Goal: Navigation & Orientation: Find specific page/section

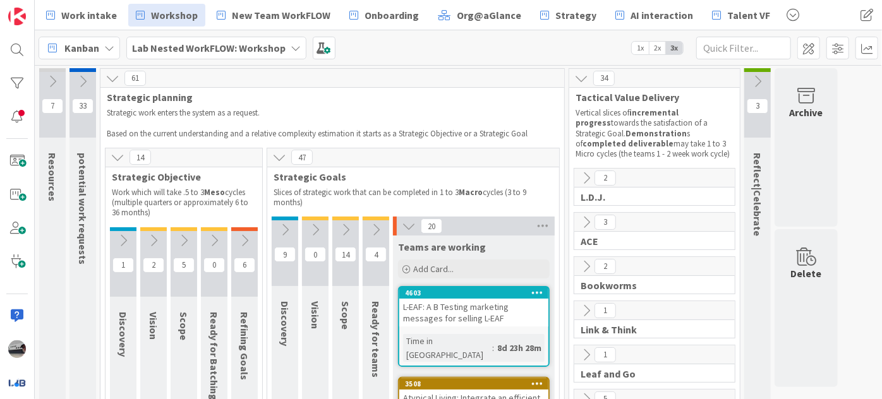
scroll to position [3, 0]
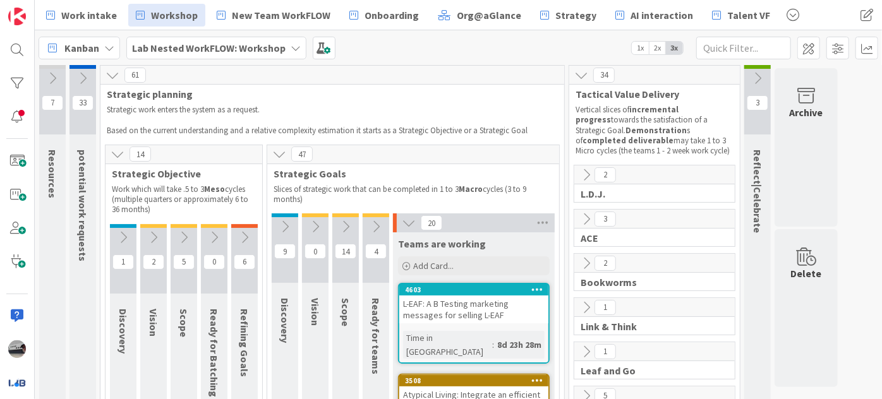
click at [200, 42] on b "Lab Nested WorkFLOW: Workshop" at bounding box center [209, 48] width 154 height 13
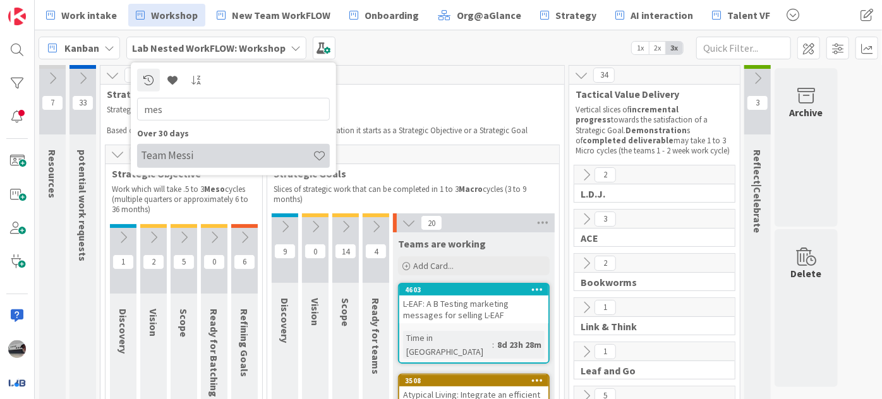
type input "mes"
click at [173, 150] on h4 "Team Messi" at bounding box center [227, 155] width 172 height 13
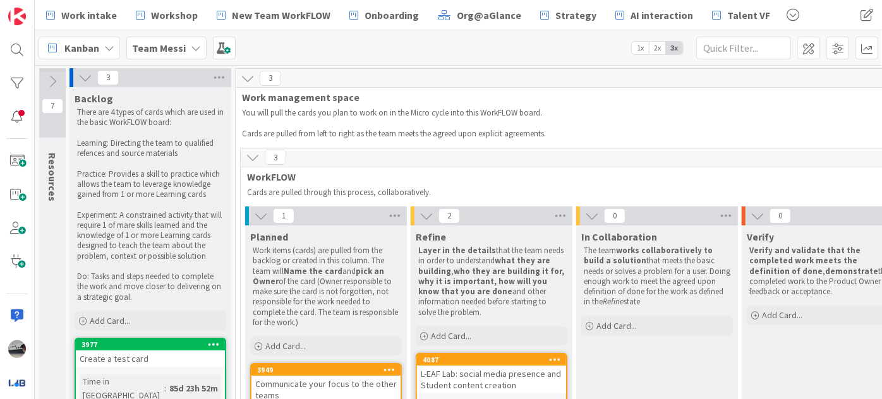
click at [57, 78] on icon at bounding box center [53, 82] width 14 height 14
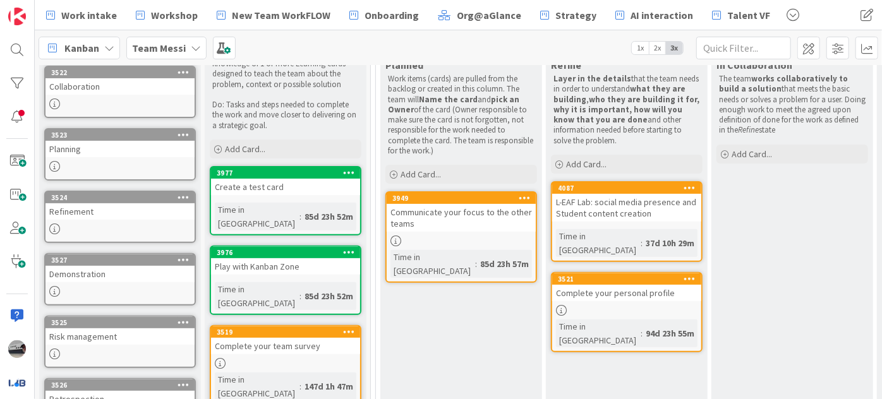
scroll to position [223, 0]
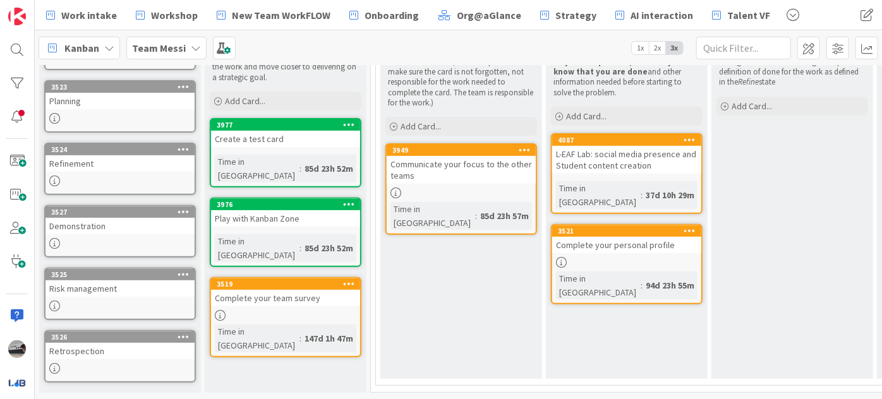
click at [97, 218] on div "Demonstration" at bounding box center [120, 226] width 149 height 16
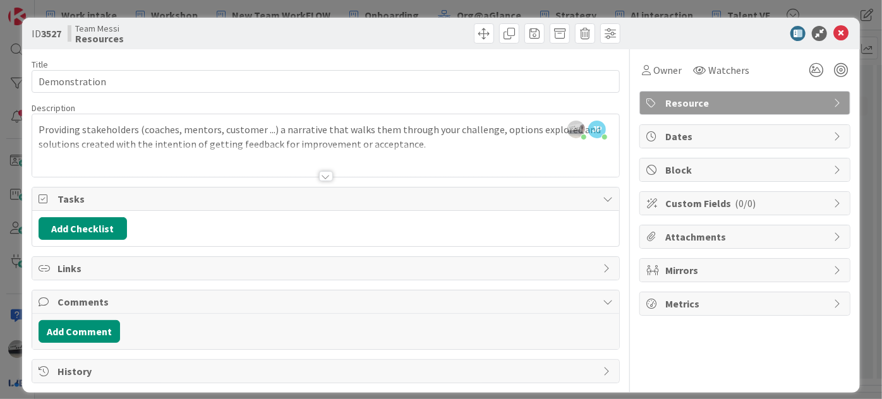
click at [322, 174] on div at bounding box center [326, 176] width 14 height 10
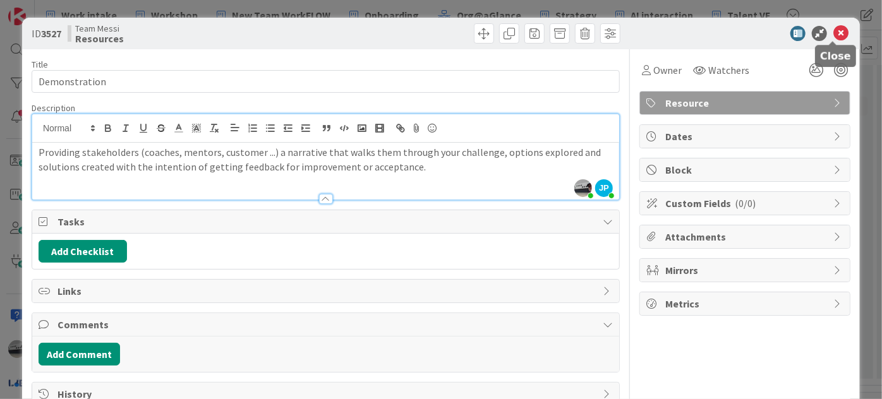
click at [834, 31] on icon at bounding box center [841, 33] width 15 height 15
